Goal: Task Accomplishment & Management: Manage account settings

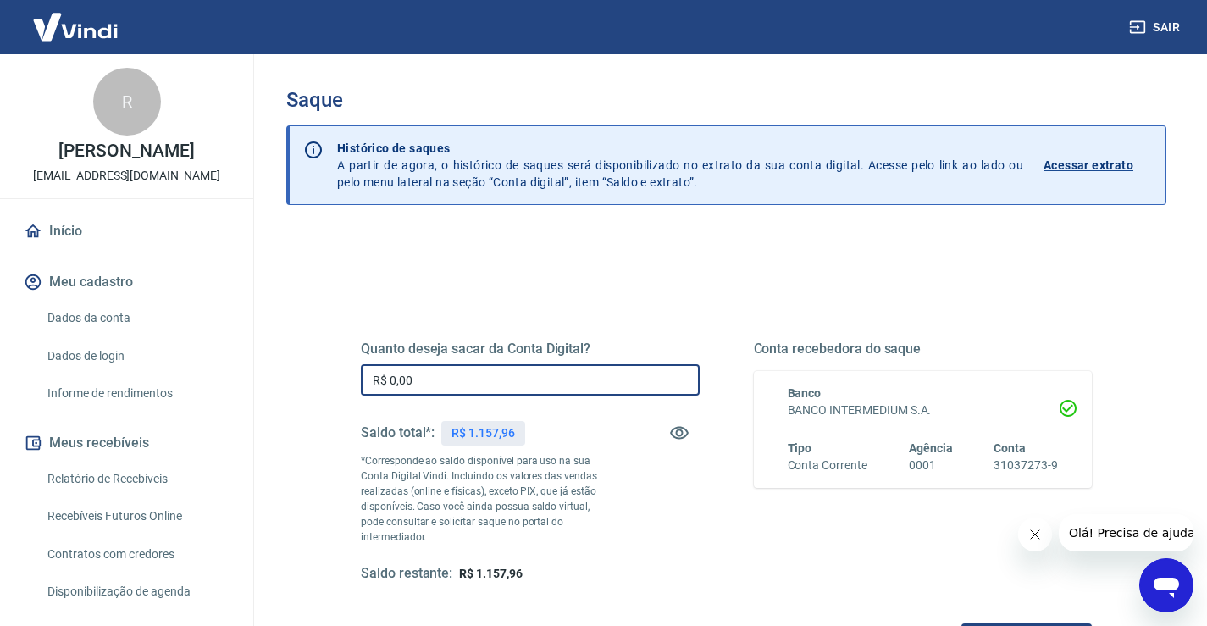
drag, startPoint x: 590, startPoint y: 374, endPoint x: 27, endPoint y: 354, distance: 563.5
click at [18, 354] on div "Sair R [PERSON_NAME] [EMAIL_ADDRESS][DOMAIN_NAME] Início Meu cadastro Dados da …" at bounding box center [603, 313] width 1207 height 626
type input "R$ 1.157,96"
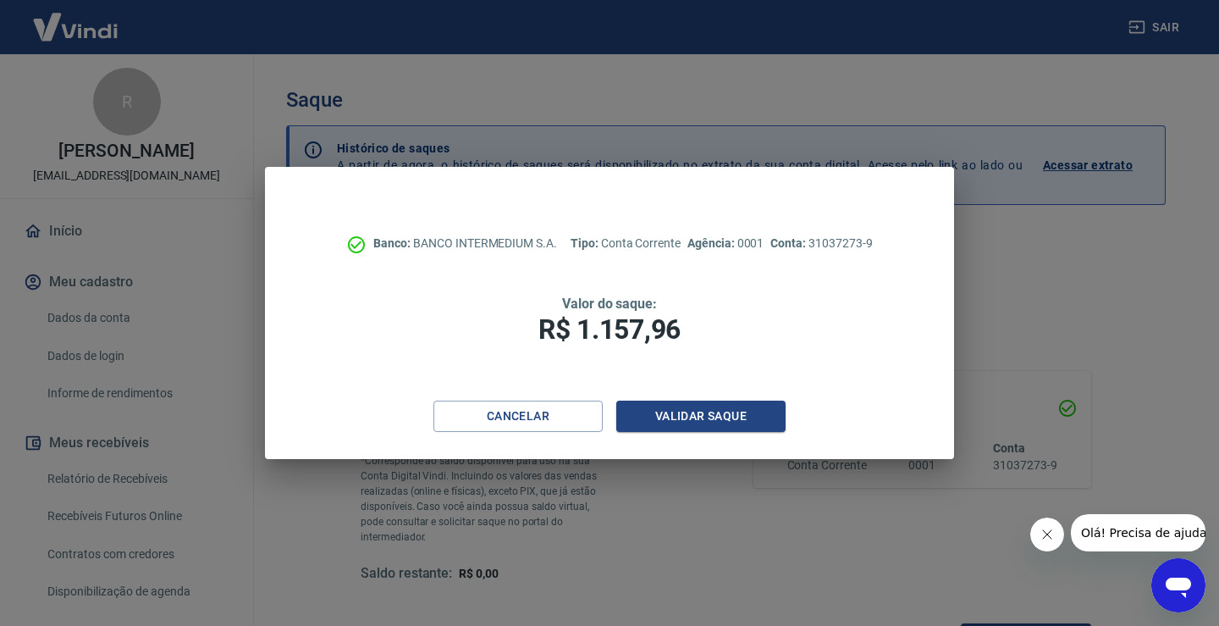
click at [691, 434] on div "Cancelar Validar saque" at bounding box center [609, 430] width 689 height 58
click at [691, 412] on button "Validar saque" at bounding box center [701, 416] width 169 height 31
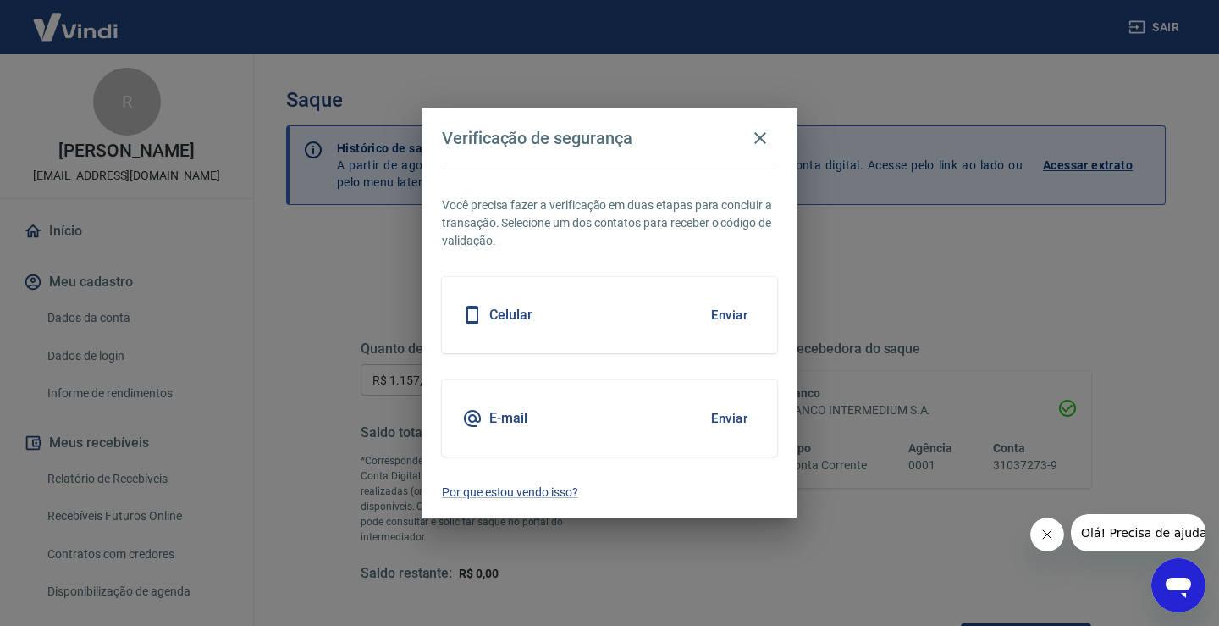
scroll to position [14, 0]
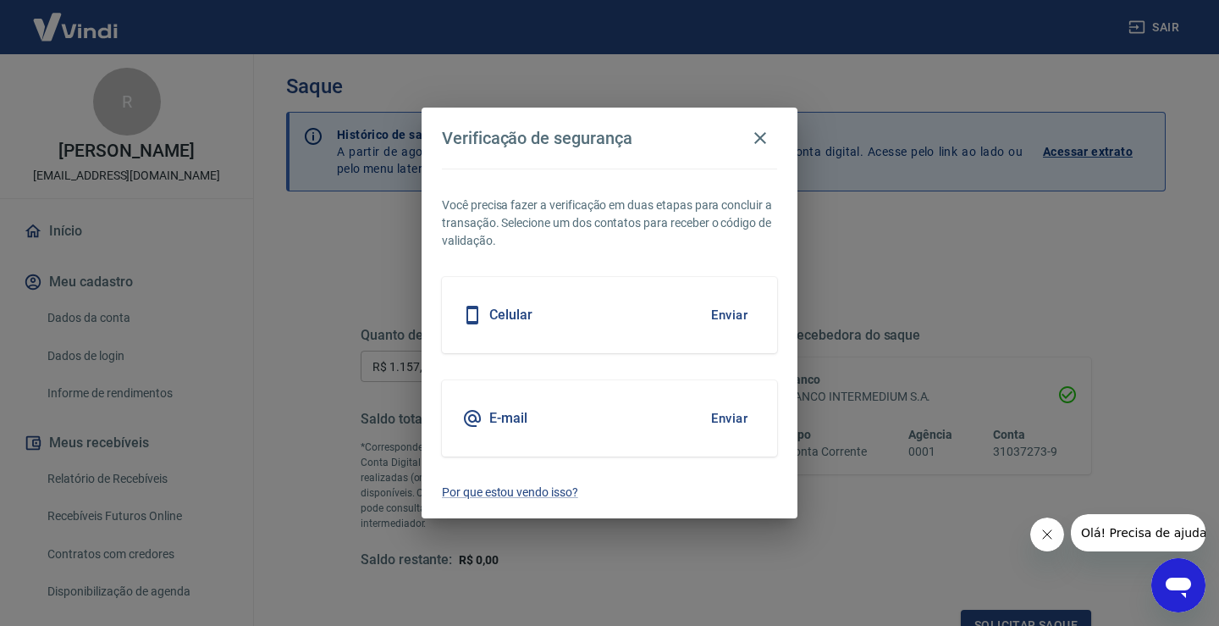
click at [716, 410] on button "Enviar" at bounding box center [729, 419] width 55 height 36
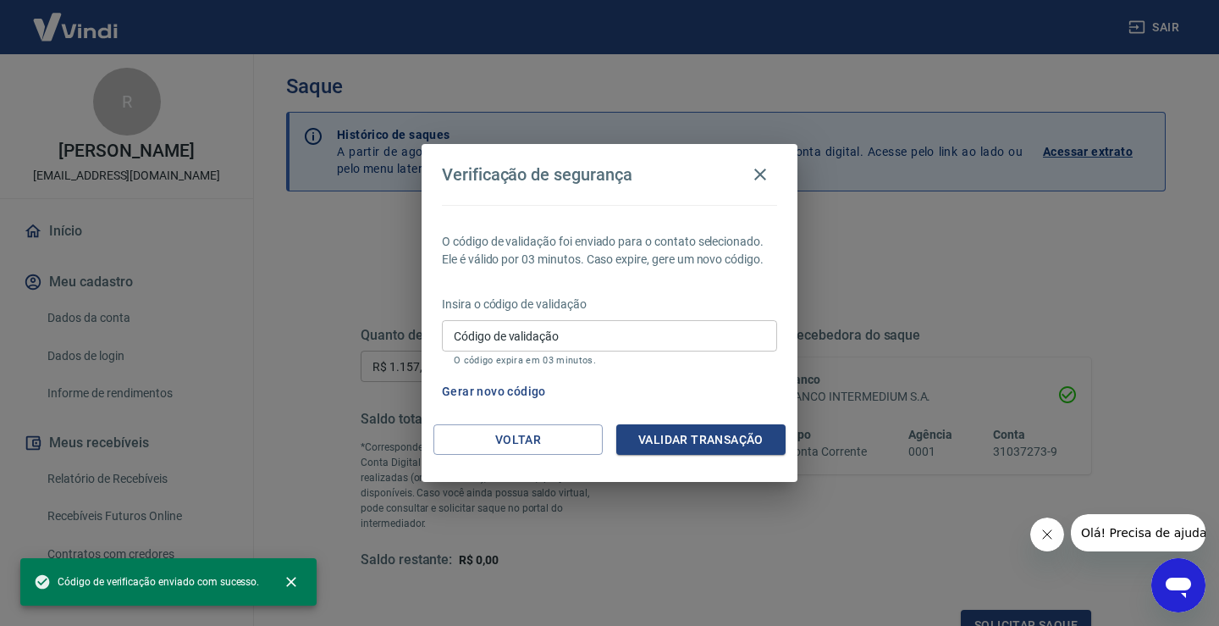
click at [510, 333] on div "Código de validação Código de validação O código expira em 03 minutos." at bounding box center [609, 343] width 335 height 46
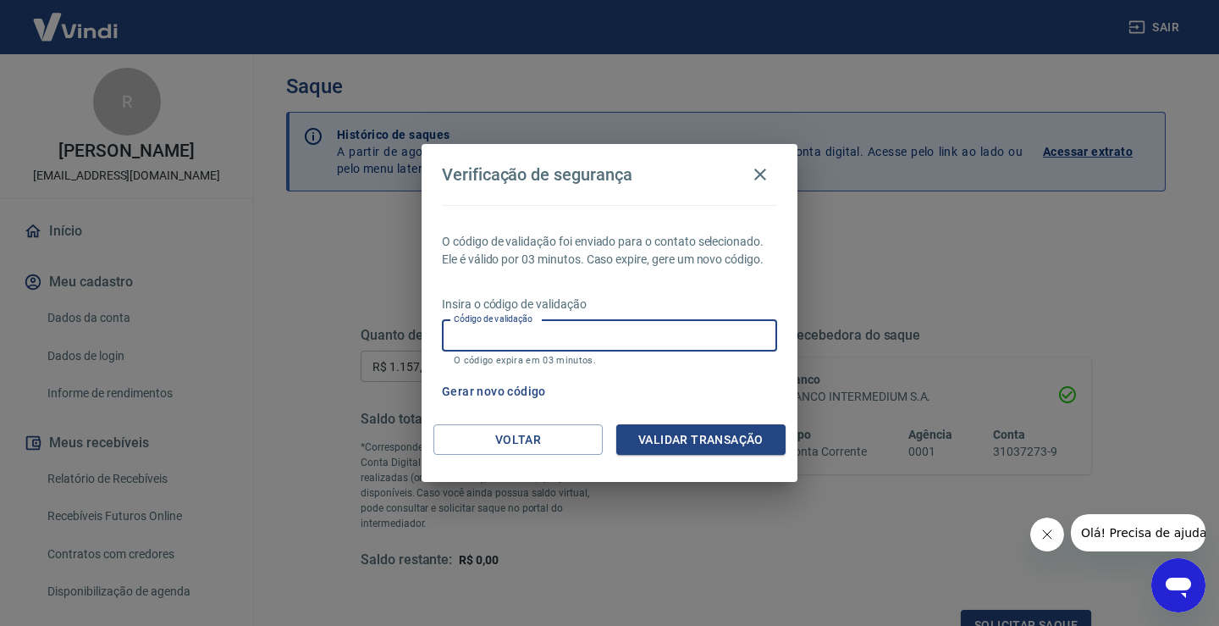
drag, startPoint x: 623, startPoint y: 339, endPoint x: 636, endPoint y: 335, distance: 13.4
click at [631, 339] on input "Código de validação" at bounding box center [609, 335] width 335 height 31
type input "124277"
click at [735, 428] on button "Validar transação" at bounding box center [701, 439] width 169 height 31
